Goal: Check status: Check status

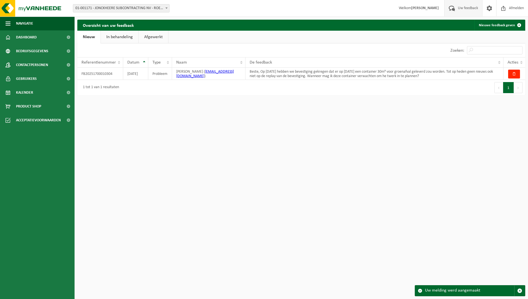
click at [114, 36] on link "In behandeling" at bounding box center [120, 37] width 38 height 13
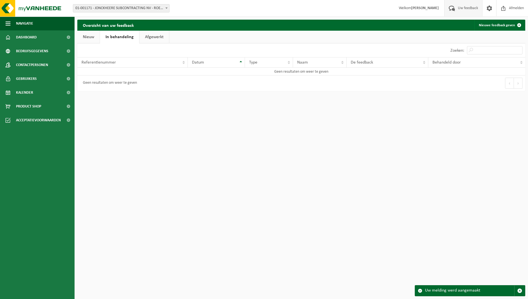
click at [90, 37] on link "Nieuw" at bounding box center [88, 37] width 22 height 13
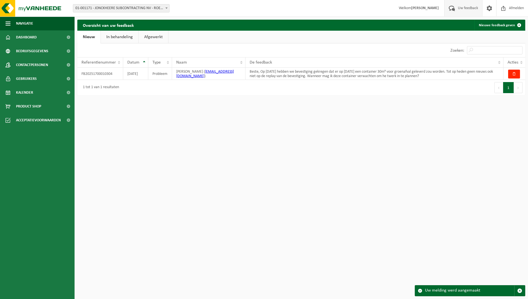
click at [420, 290] on span at bounding box center [420, 290] width 4 height 4
drag, startPoint x: 407, startPoint y: 193, endPoint x: 406, endPoint y: 196, distance: 4.1
click at [408, 194] on html "Vestiging: 01-001171 - JONCKHEERE SUBCONTRACTING NV - ROESELARE 01-000878 - POP…" at bounding box center [264, 149] width 528 height 299
click at [463, 7] on span "Uw feedback" at bounding box center [468, 8] width 23 height 16
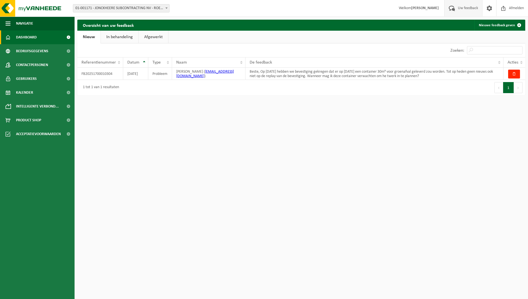
click at [30, 36] on span "Dashboard" at bounding box center [26, 37] width 21 height 14
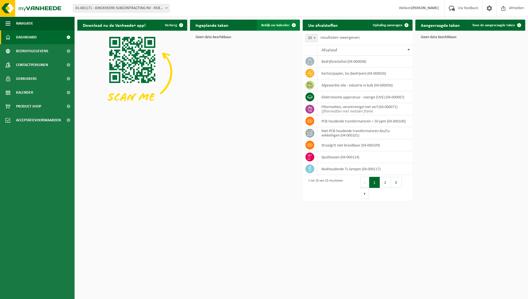
click at [283, 24] on span "Bekijk uw kalender" at bounding box center [275, 25] width 28 height 4
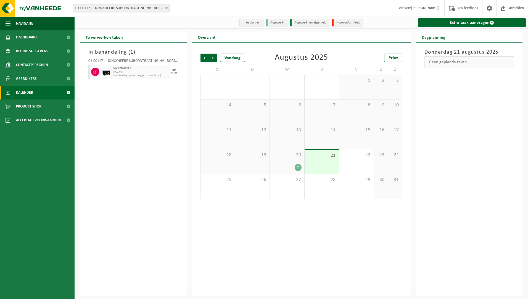
click at [289, 158] on span "20" at bounding box center [287, 155] width 29 height 6
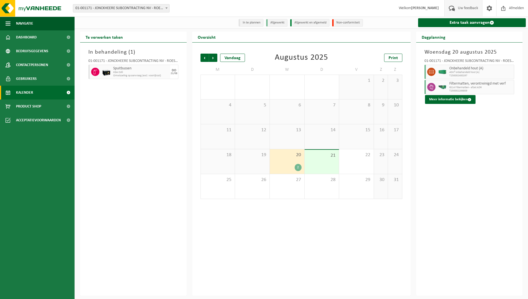
click at [469, 8] on span "Uw feedback" at bounding box center [468, 8] width 23 height 16
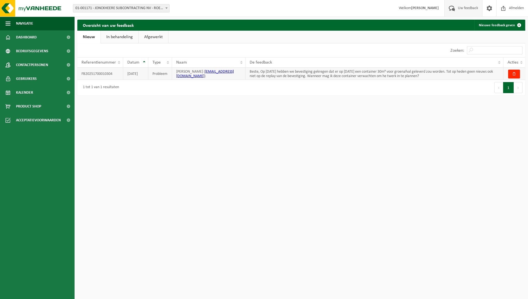
drag, startPoint x: 267, startPoint y: 72, endPoint x: 457, endPoint y: 80, distance: 190.0
click at [457, 80] on td "Beste, Op [DATE] hebben we bevestiging gekregen dat er op [DATE] een container …" at bounding box center [375, 74] width 258 height 12
click at [266, 130] on html "Vestiging: 01-001171 - JONCKHEERE SUBCONTRACTING NV - ROESELARE 01-000878 - POP…" at bounding box center [264, 149] width 528 height 299
